Goal: Book appointment/travel/reservation

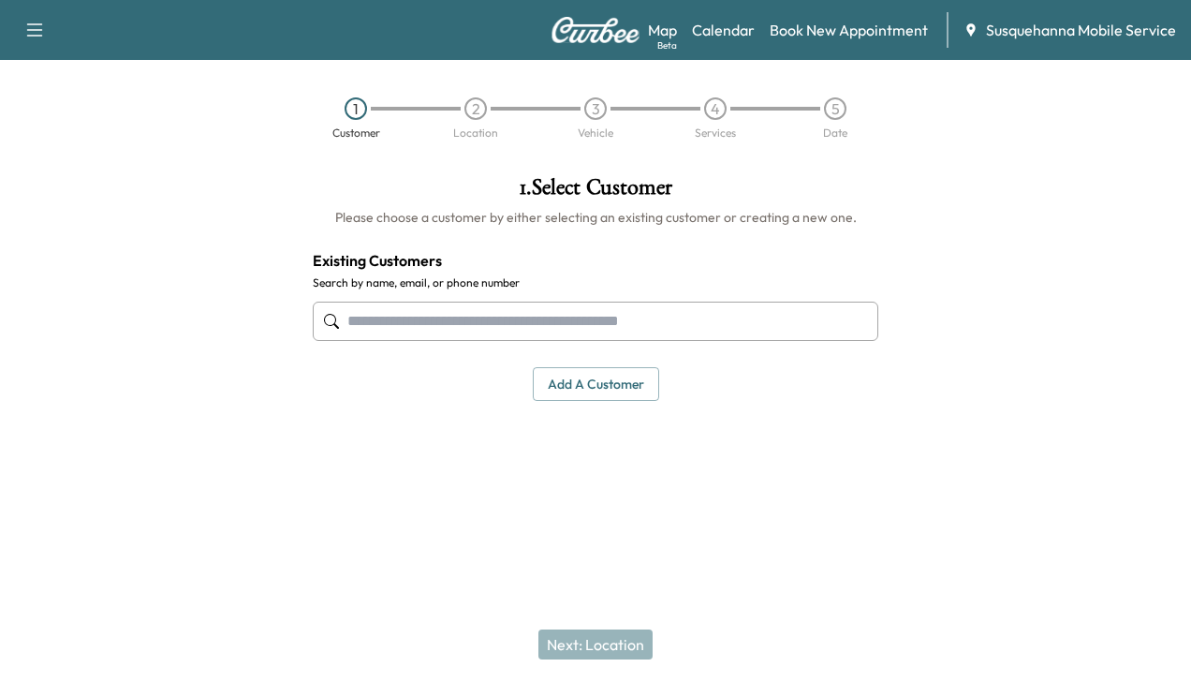
click at [613, 323] on input "text" at bounding box center [596, 321] width 566 height 39
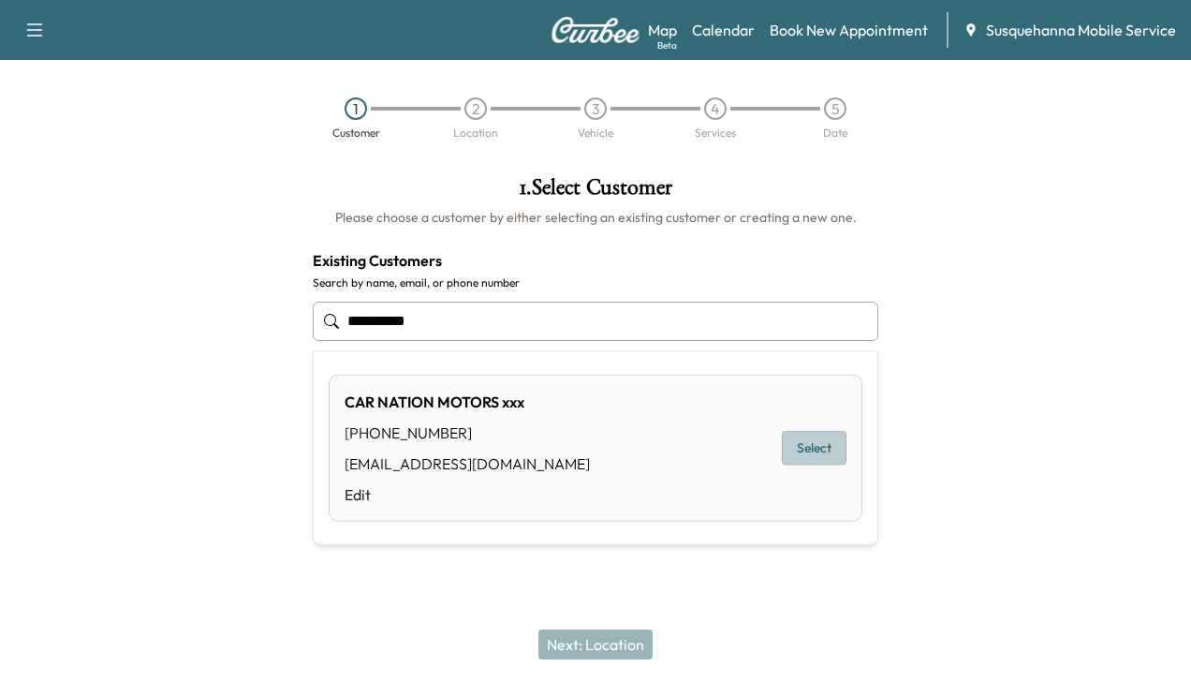
click at [804, 449] on button "Select" at bounding box center [814, 448] width 65 height 35
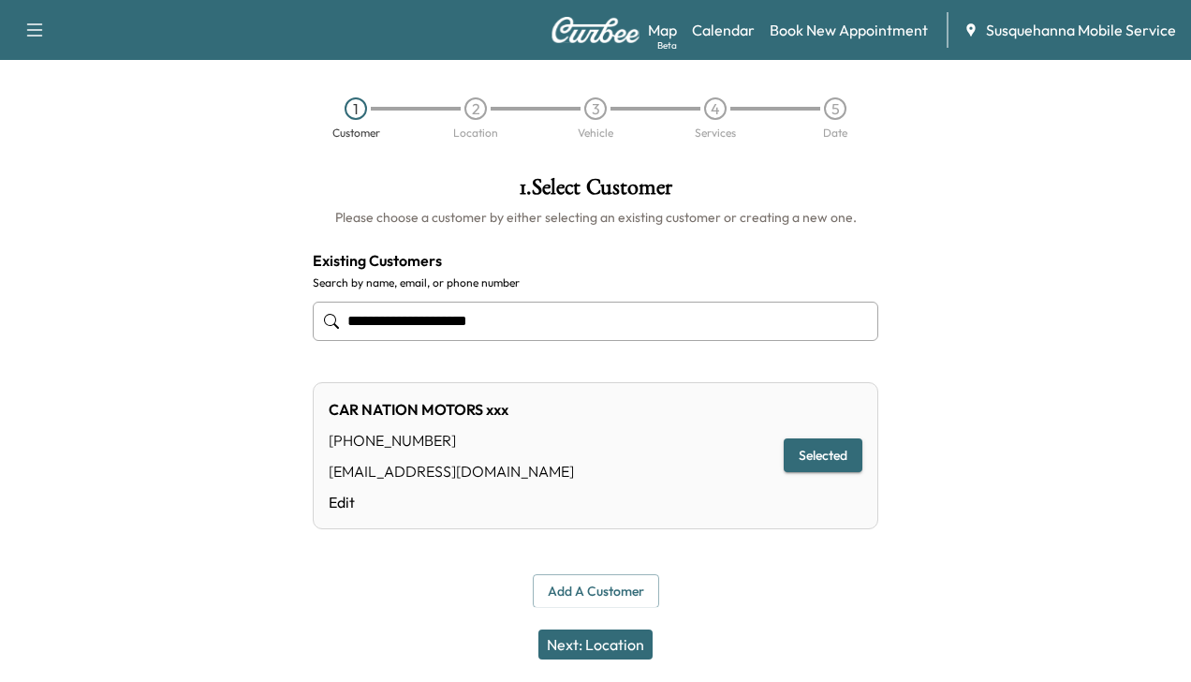
type input "**********"
click at [618, 652] on button "Next: Location" at bounding box center [596, 644] width 114 height 30
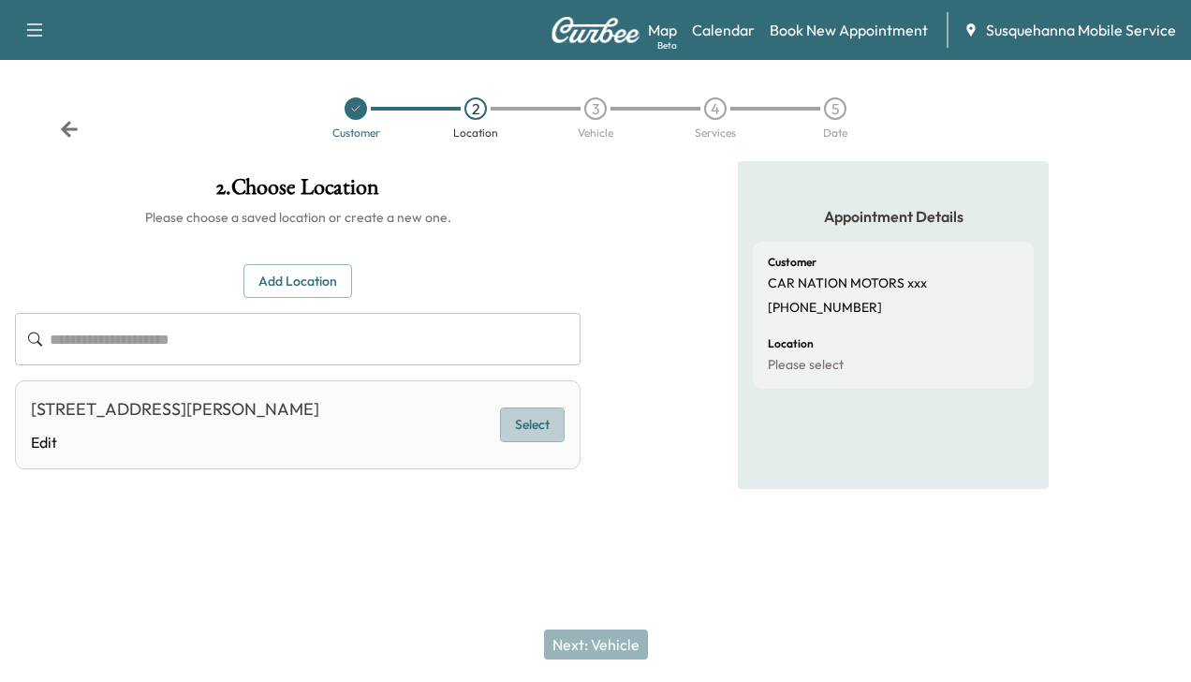
click at [530, 418] on button "Select" at bounding box center [532, 424] width 65 height 35
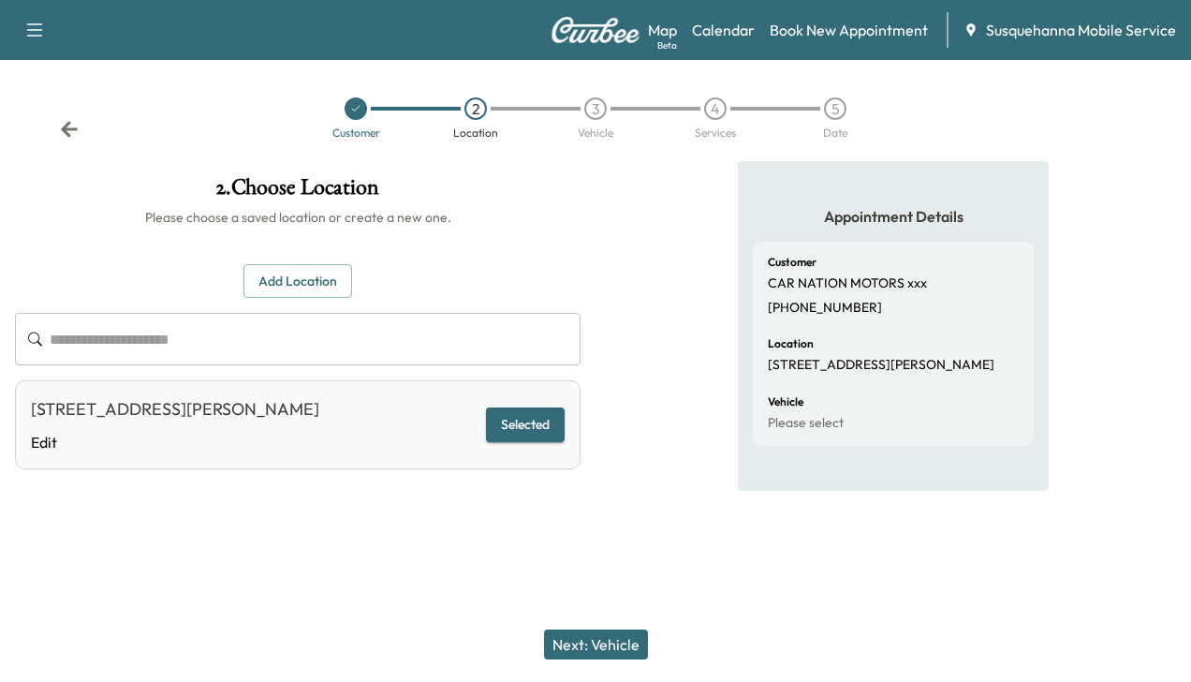
click at [607, 638] on button "Next: Vehicle" at bounding box center [596, 644] width 104 height 30
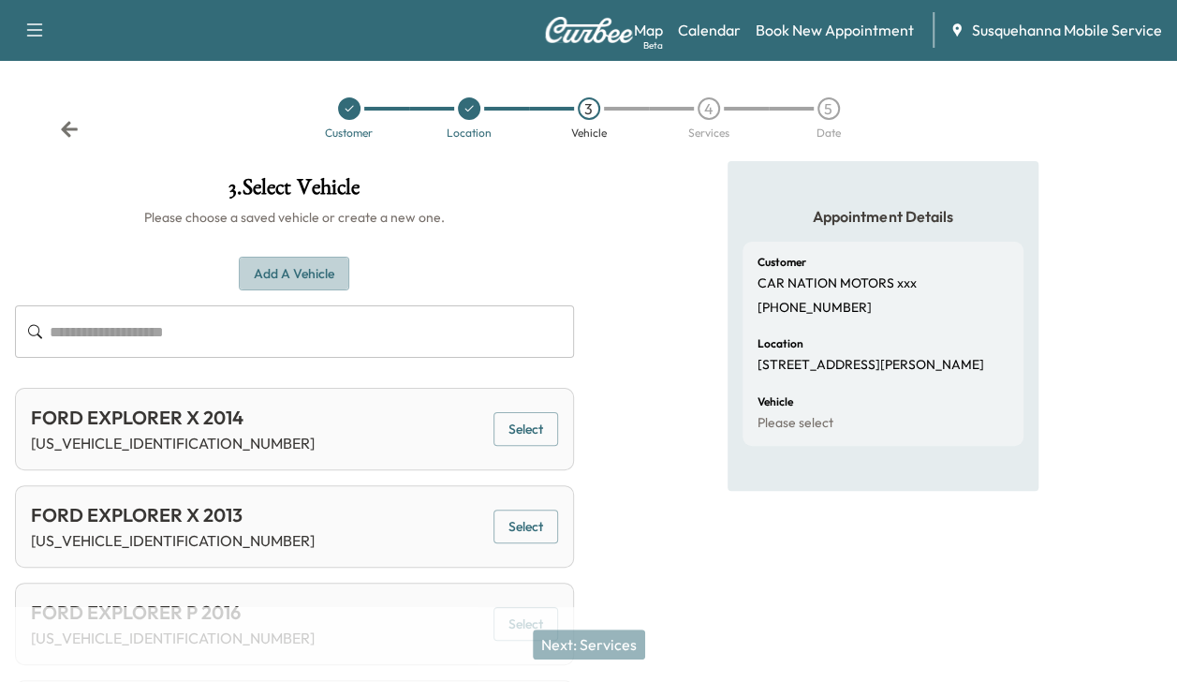
click at [279, 262] on button "Add a Vehicle" at bounding box center [294, 274] width 111 height 35
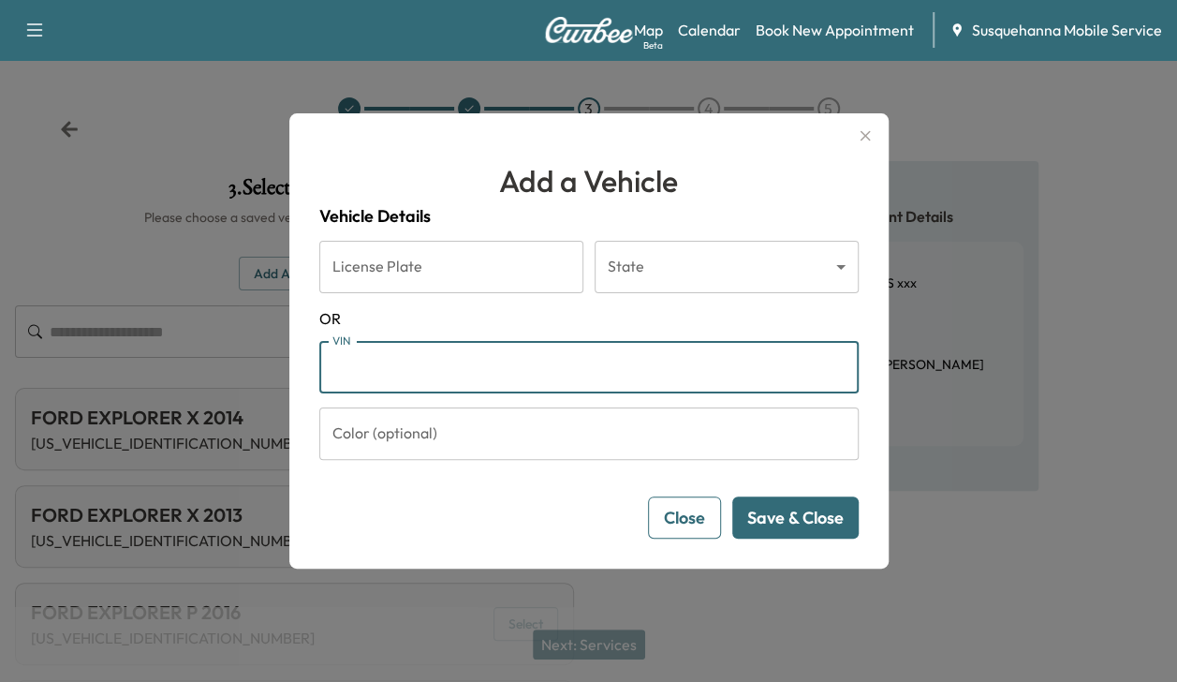
click at [401, 377] on input "VIN" at bounding box center [588, 367] width 539 height 52
type input "**********"
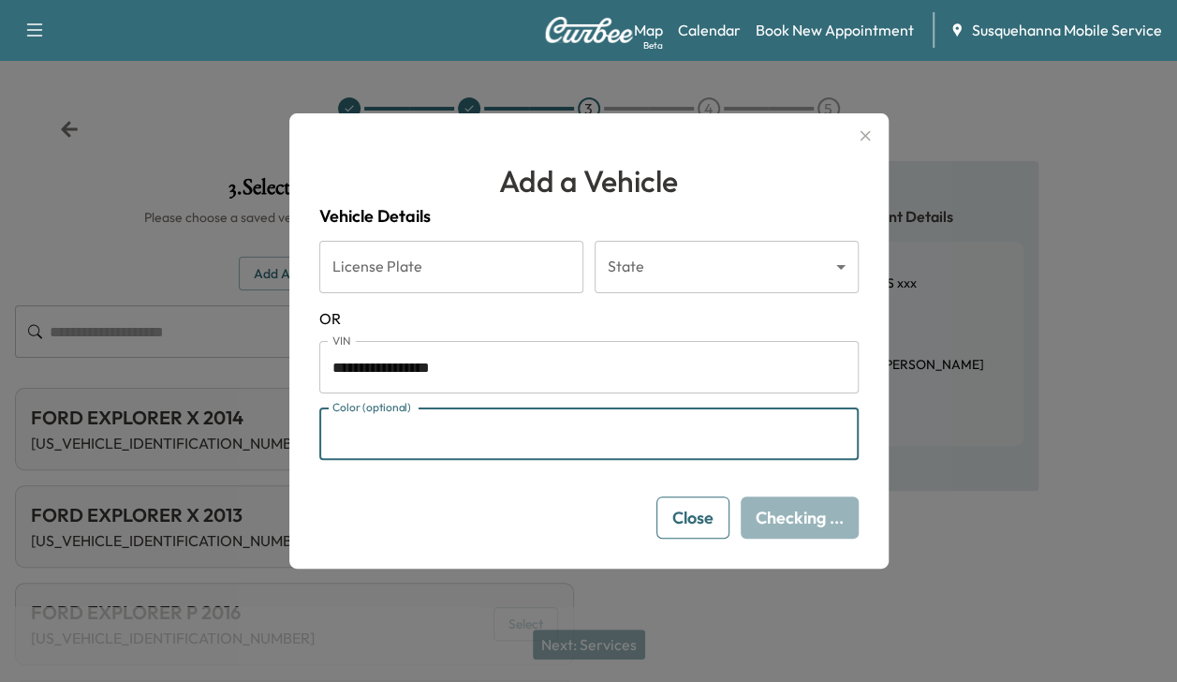
click at [365, 440] on input "Color (optional)" at bounding box center [588, 433] width 539 height 52
type input "*****"
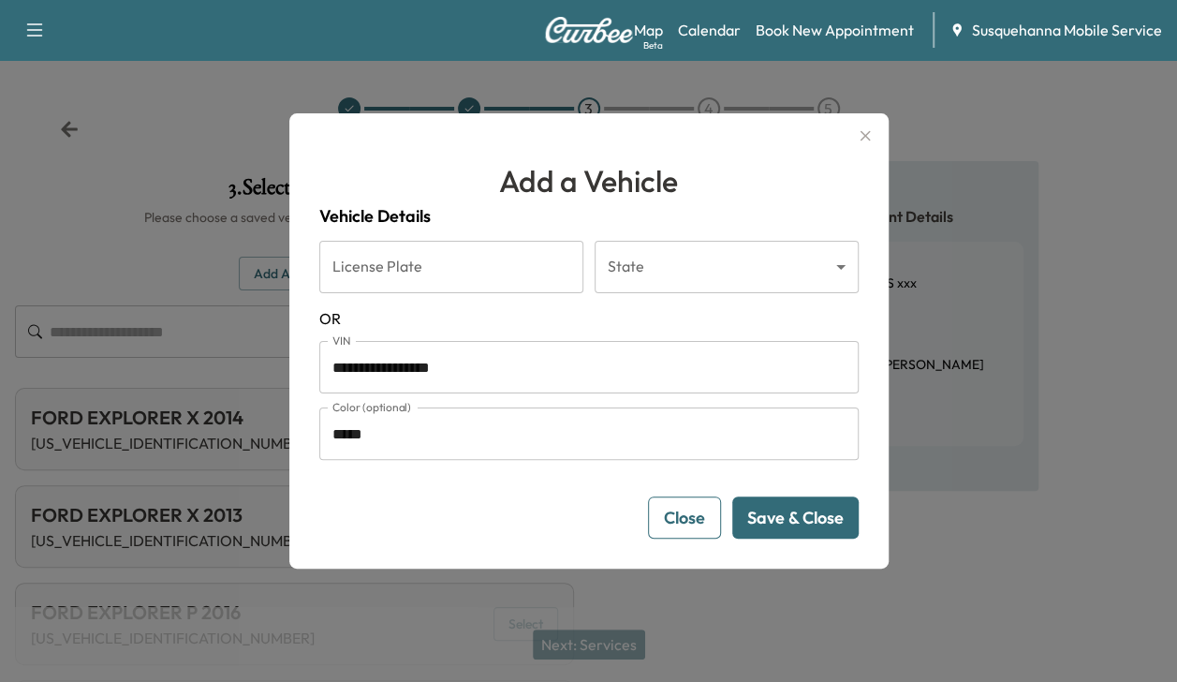
click at [822, 511] on button "Save & Close" at bounding box center [795, 517] width 126 height 42
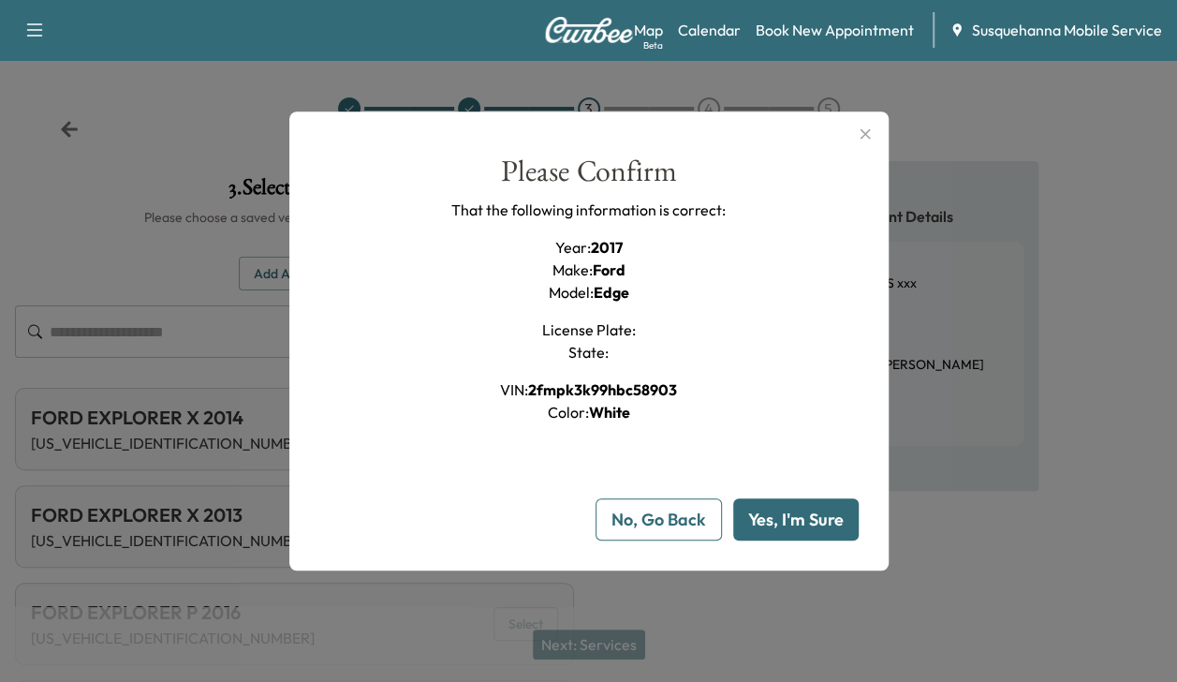
click at [822, 511] on button "Yes, I'm Sure" at bounding box center [796, 519] width 126 height 42
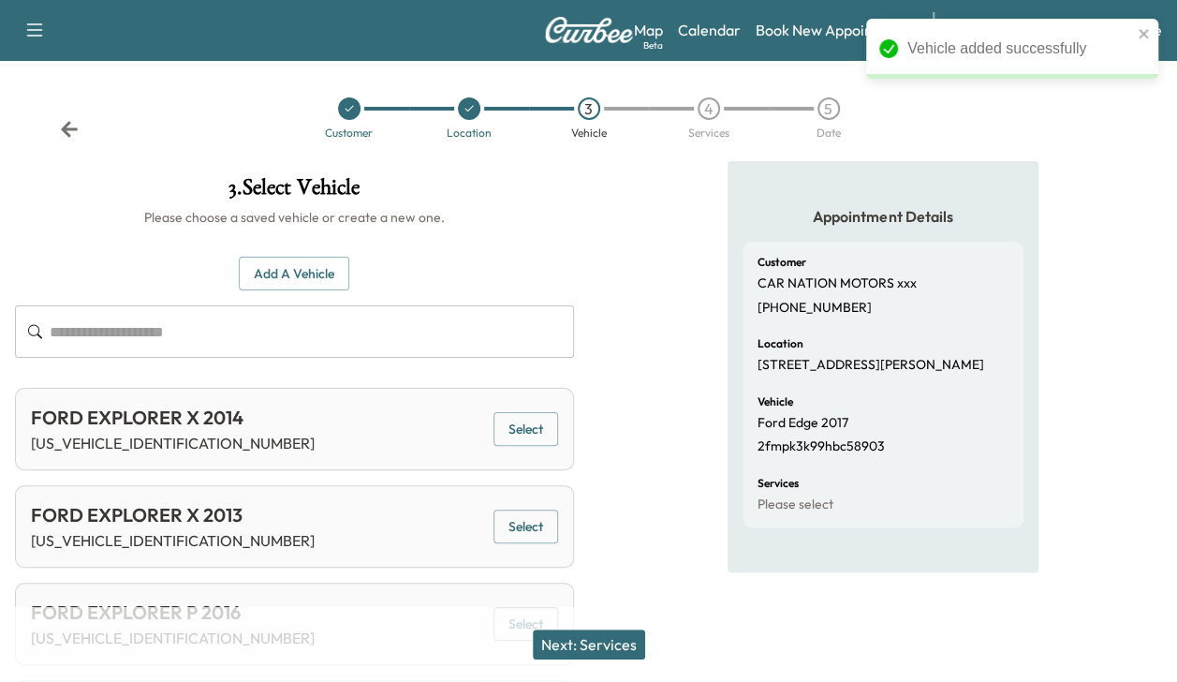
click at [609, 638] on button "Next: Services" at bounding box center [589, 644] width 112 height 30
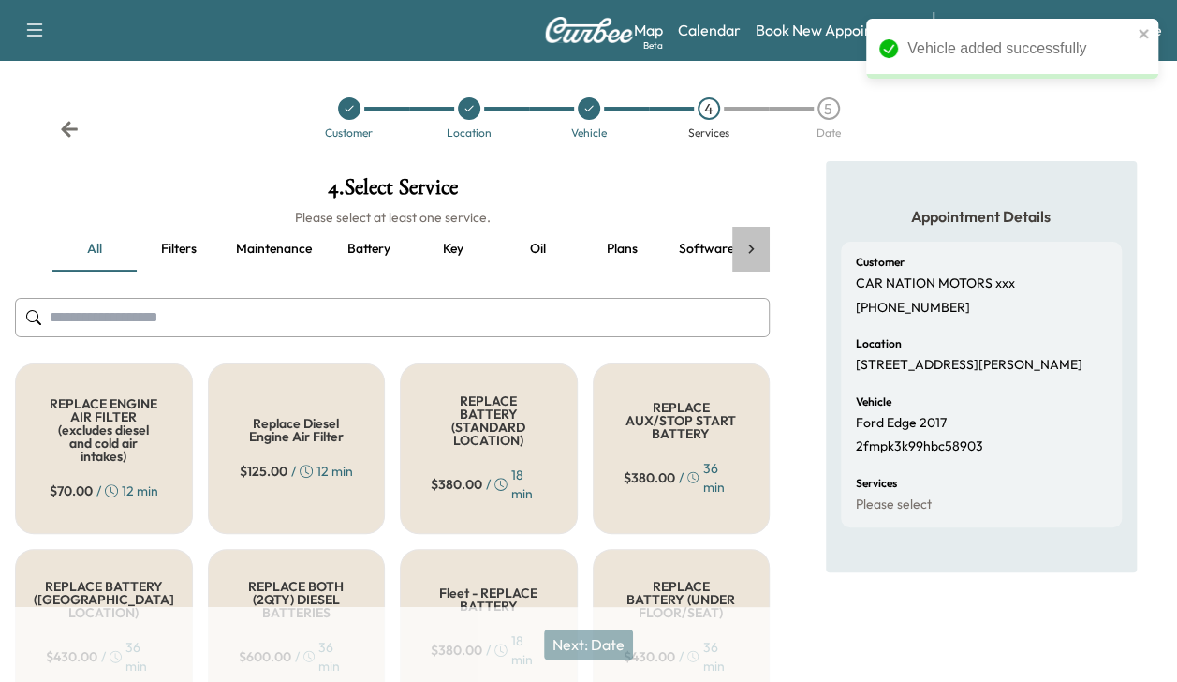
click at [752, 252] on icon at bounding box center [751, 249] width 19 height 19
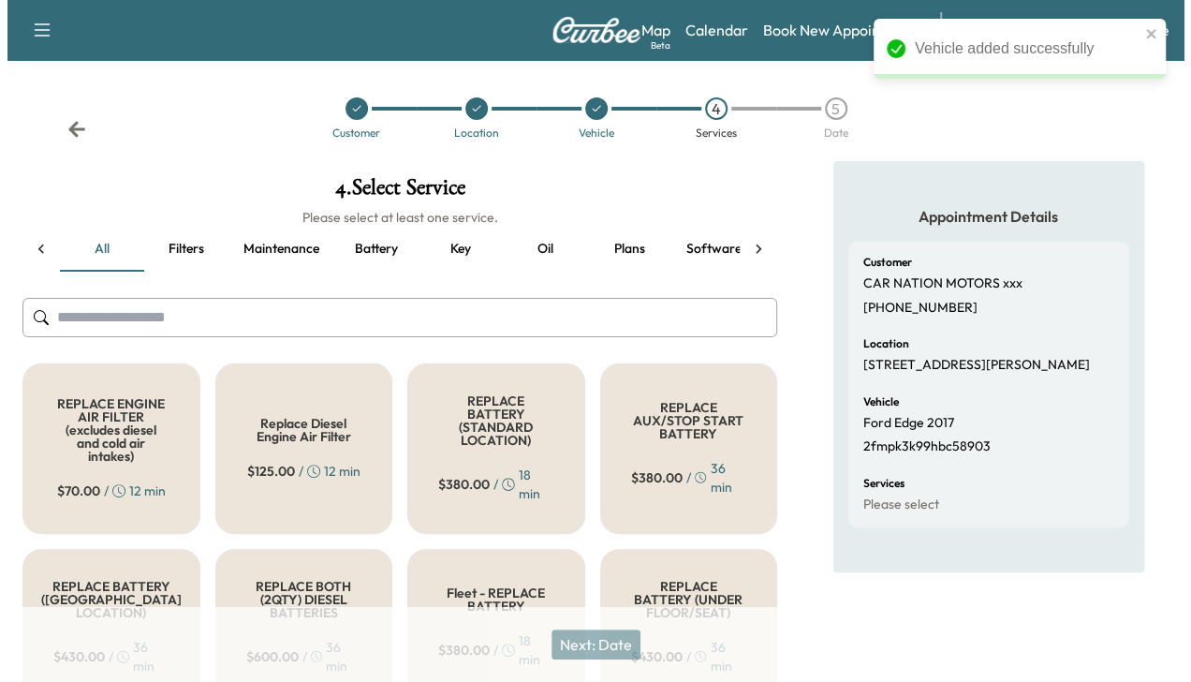
scroll to position [0, 322]
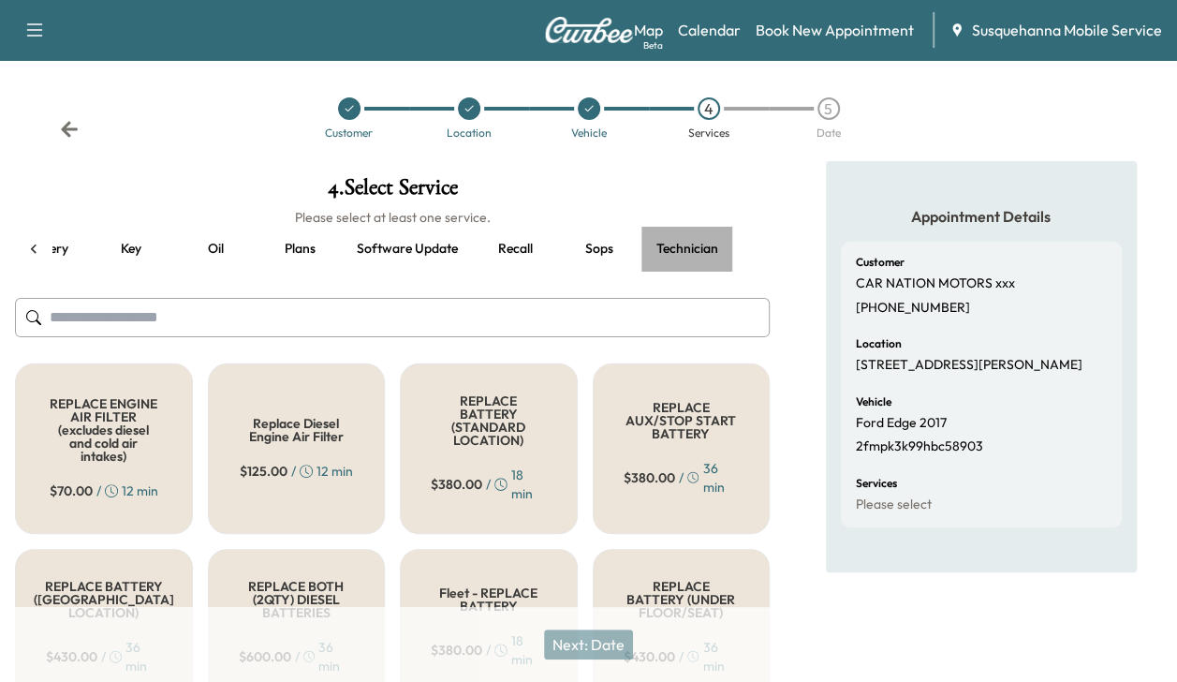
click at [697, 247] on button "Technician" at bounding box center [688, 249] width 92 height 45
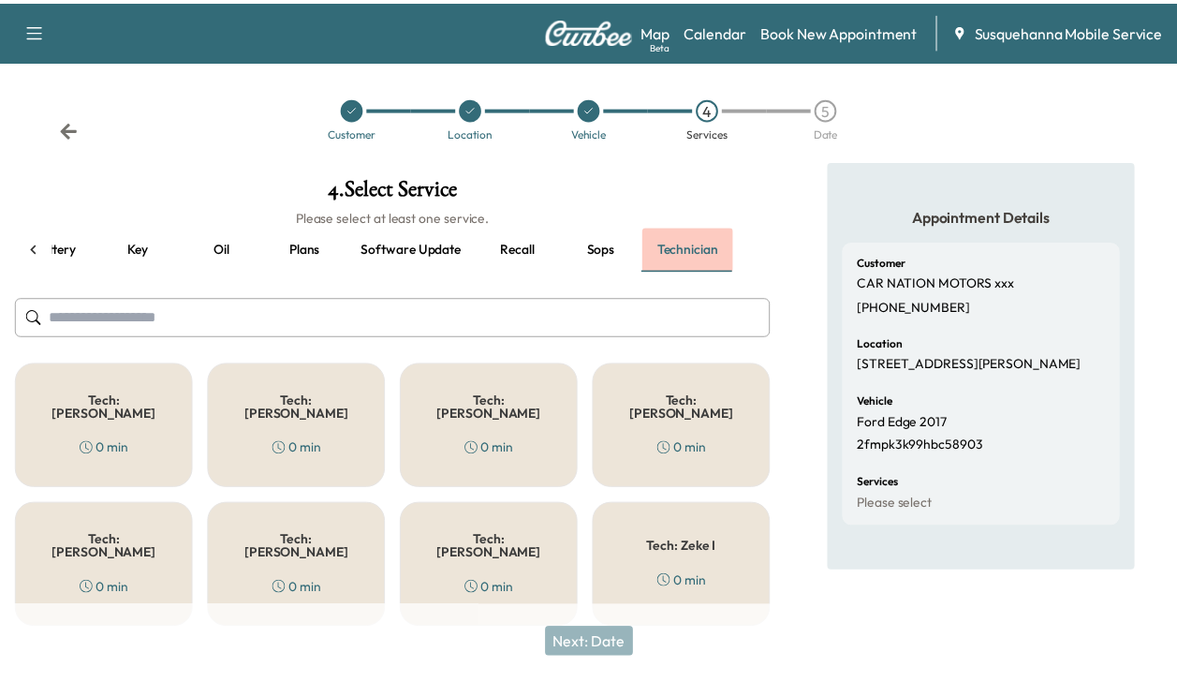
scroll to position [0, 313]
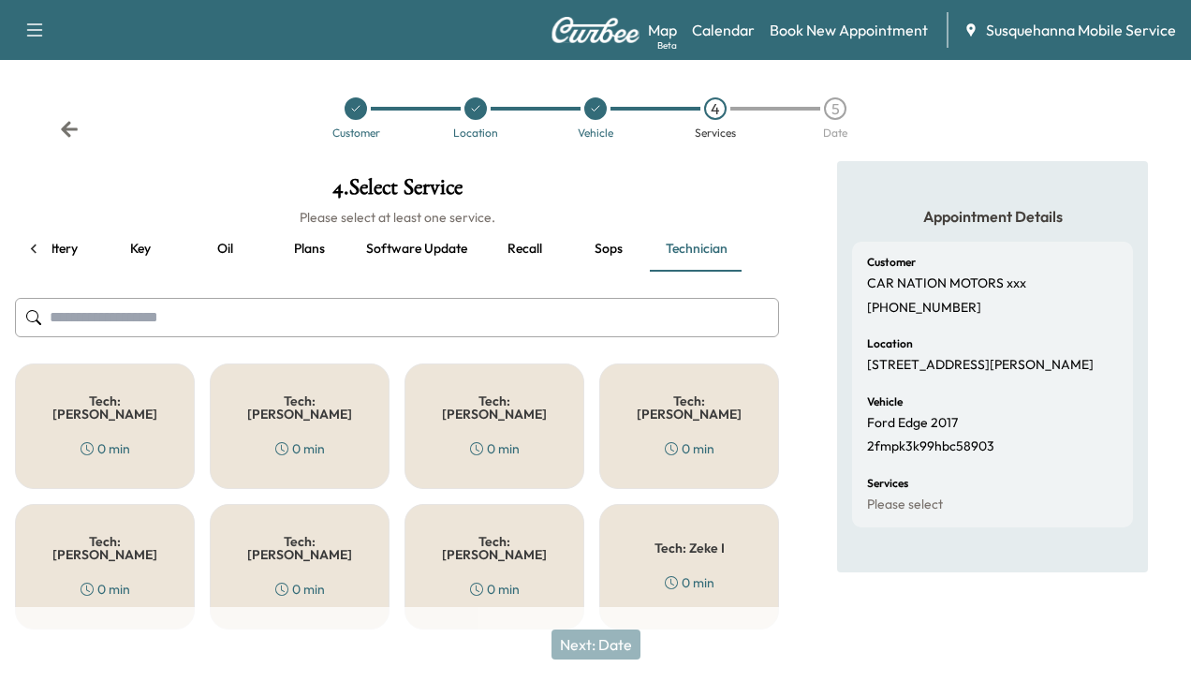
click at [498, 412] on div "Tech: Colton M 0 min" at bounding box center [495, 426] width 180 height 126
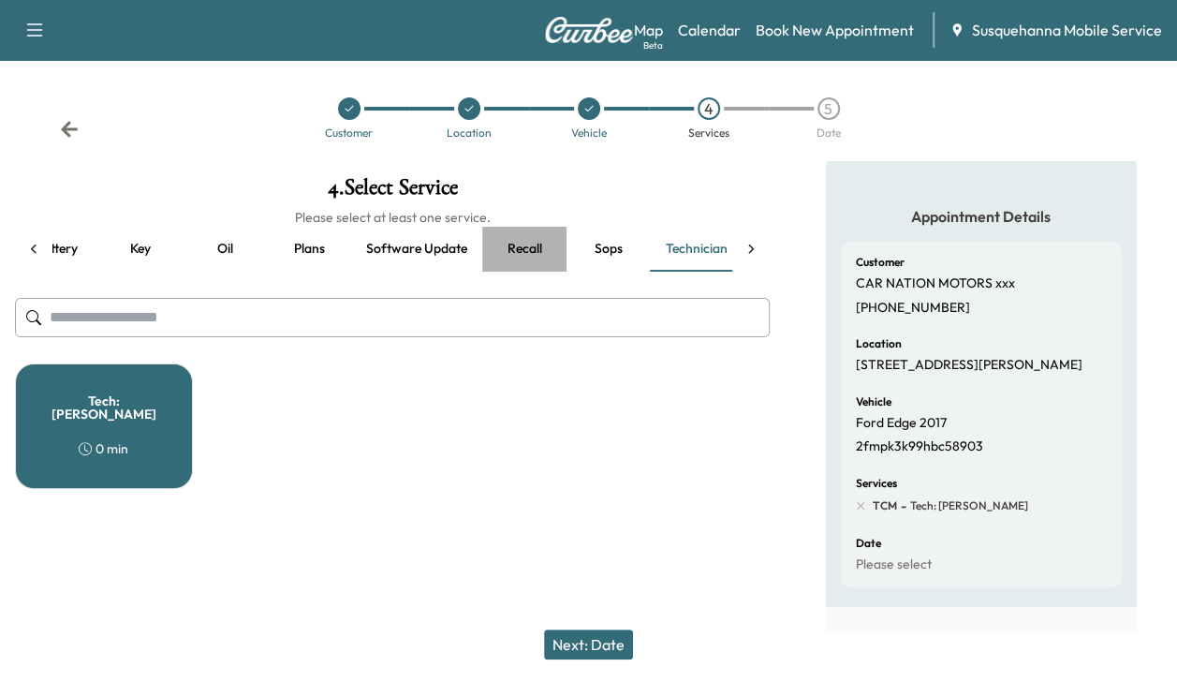
click at [518, 252] on button "Recall" at bounding box center [524, 249] width 84 height 45
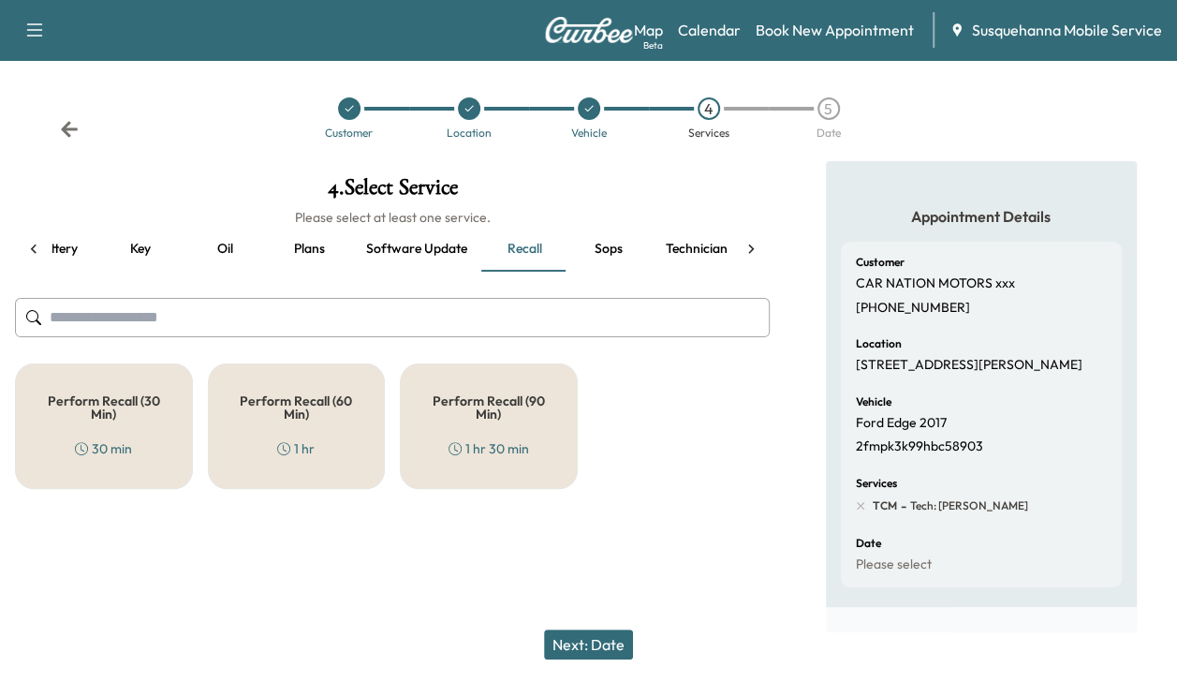
click at [132, 406] on h5 "Perform Recall (30 Min)" at bounding box center [104, 407] width 116 height 26
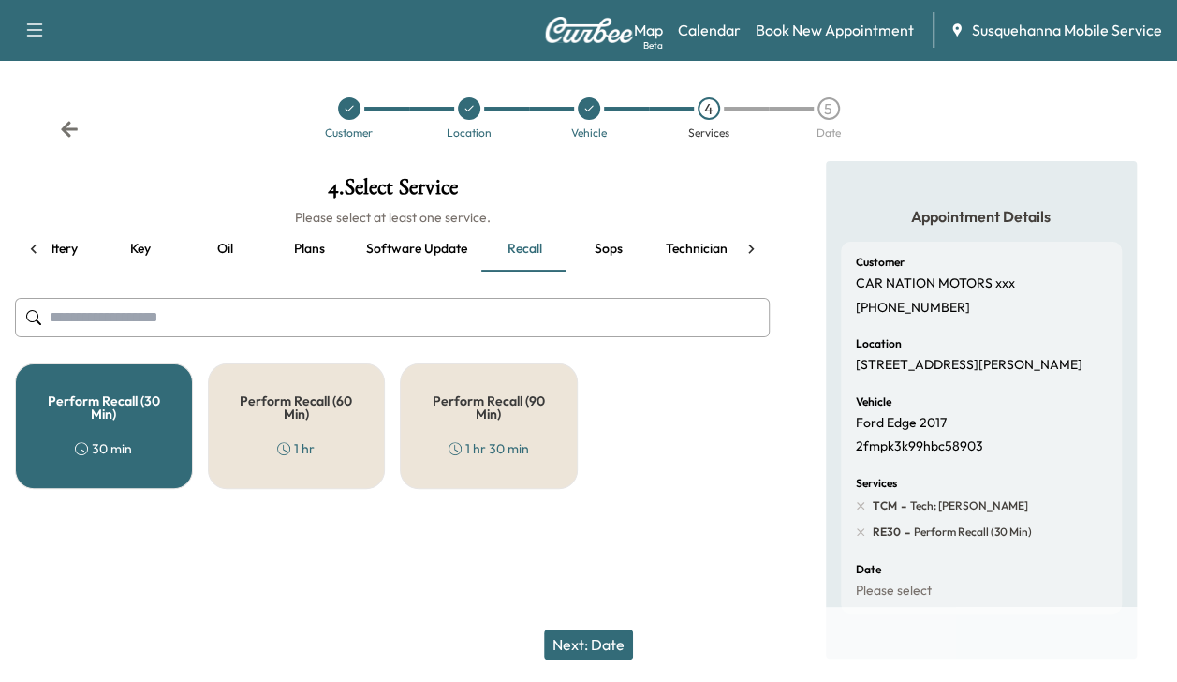
click at [615, 640] on button "Next: Date" at bounding box center [588, 644] width 89 height 30
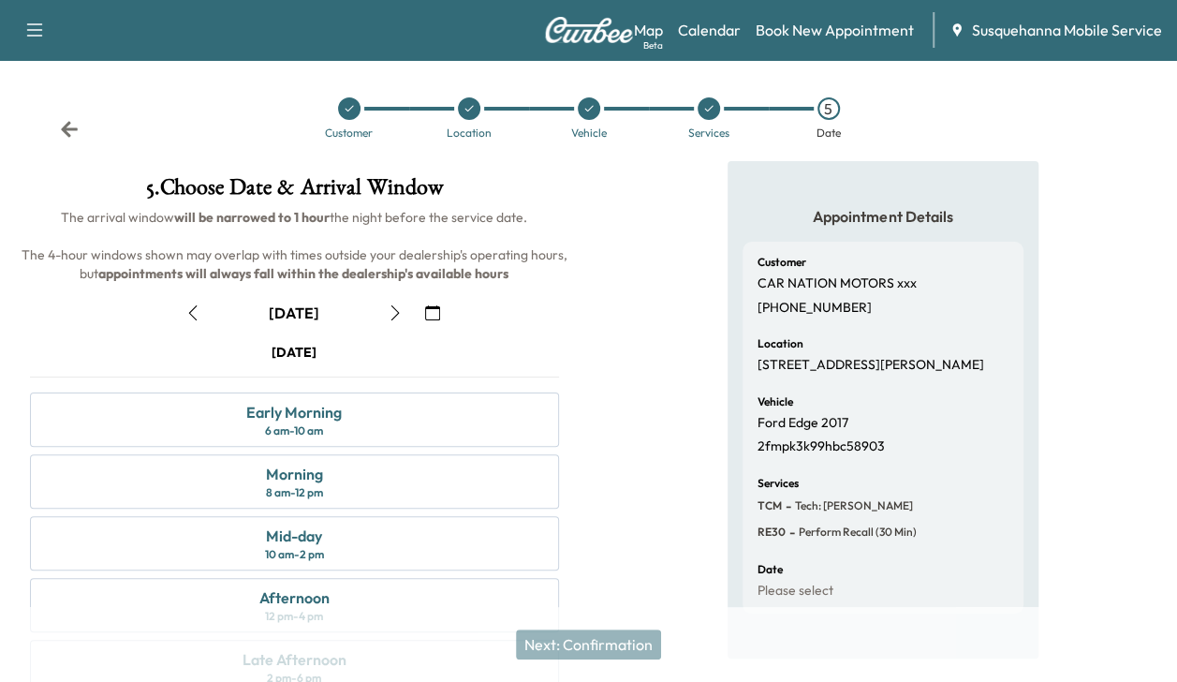
click at [393, 317] on icon "button" at bounding box center [395, 312] width 8 height 15
click at [391, 428] on div "Early Morning 6 am - 10 am" at bounding box center [294, 419] width 529 height 54
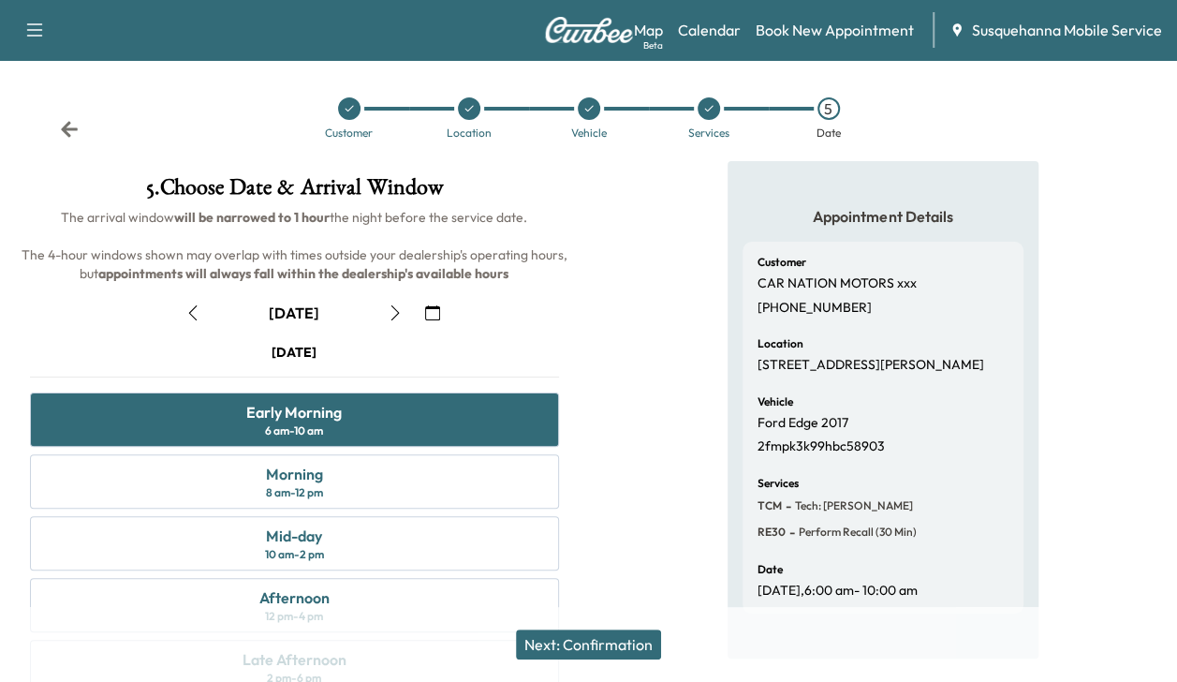
click at [572, 637] on button "Next: Confirmation" at bounding box center [588, 644] width 145 height 30
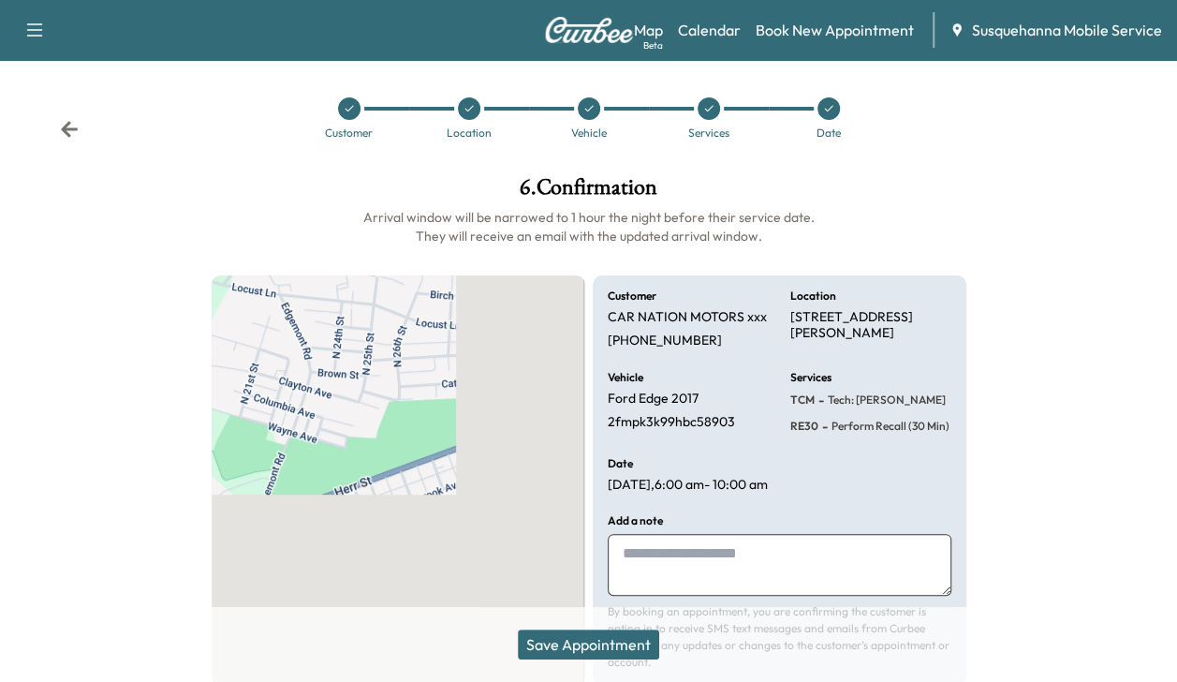
click at [572, 637] on button "Save Appointment" at bounding box center [588, 644] width 141 height 30
